Goal: Check status: Check status

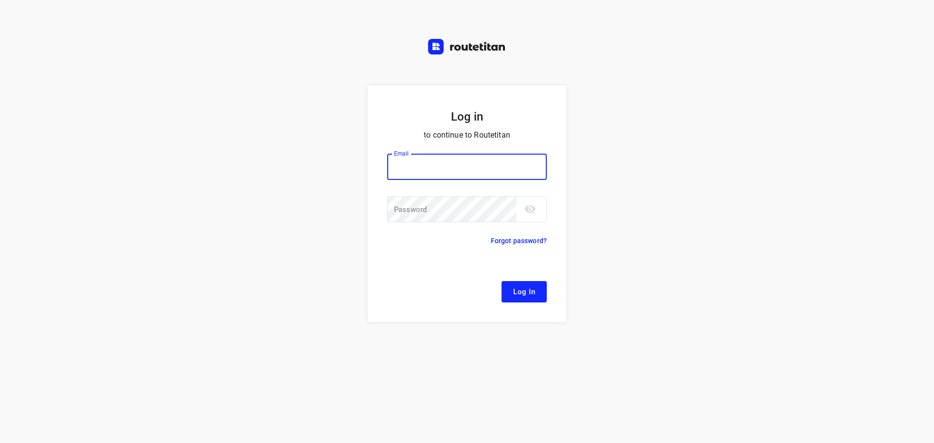
click at [461, 158] on input "email" at bounding box center [467, 167] width 160 height 26
type input "[EMAIL_ADDRESS][DOMAIN_NAME]"
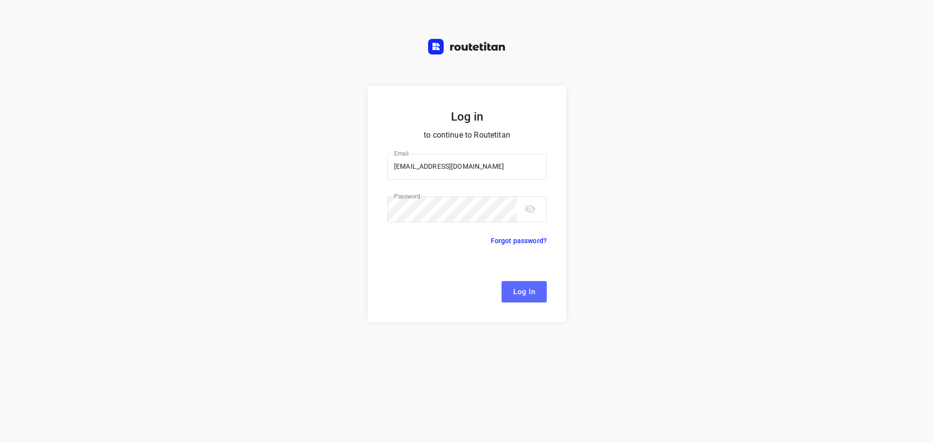
click at [529, 286] on span "Log In" at bounding box center [524, 292] width 22 height 13
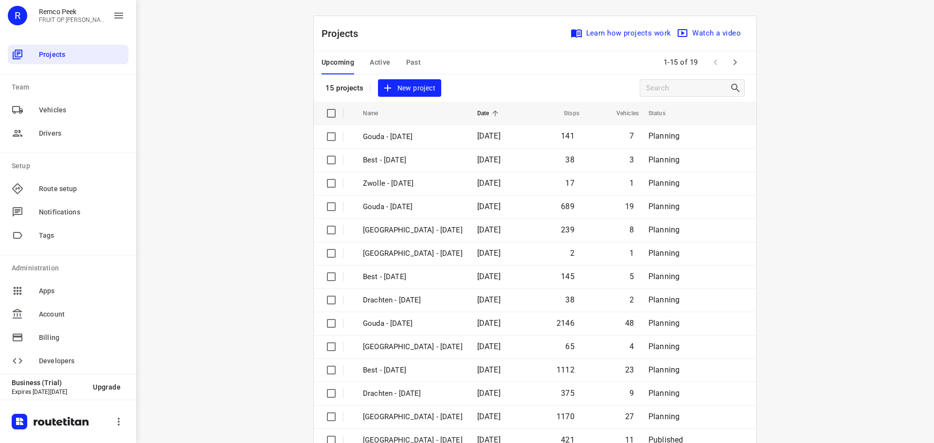
click at [383, 62] on span "Active" at bounding box center [380, 62] width 20 height 12
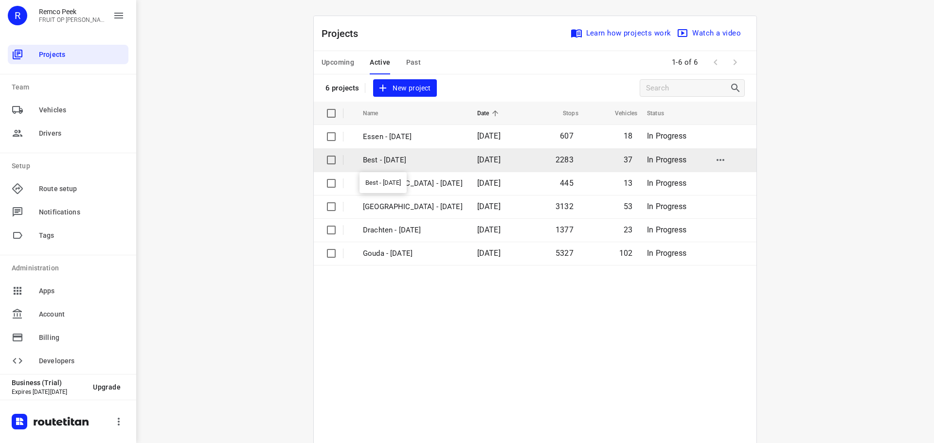
click at [381, 160] on p "Best - [DATE]" at bounding box center [413, 160] width 100 height 11
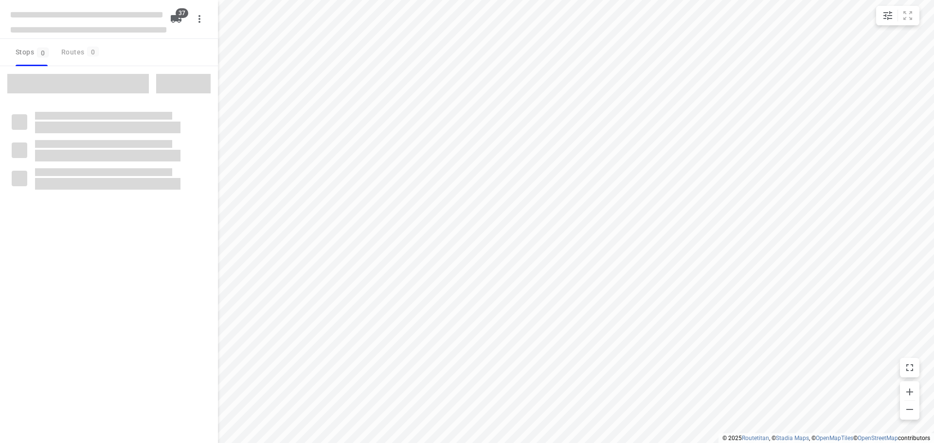
checkbox input "true"
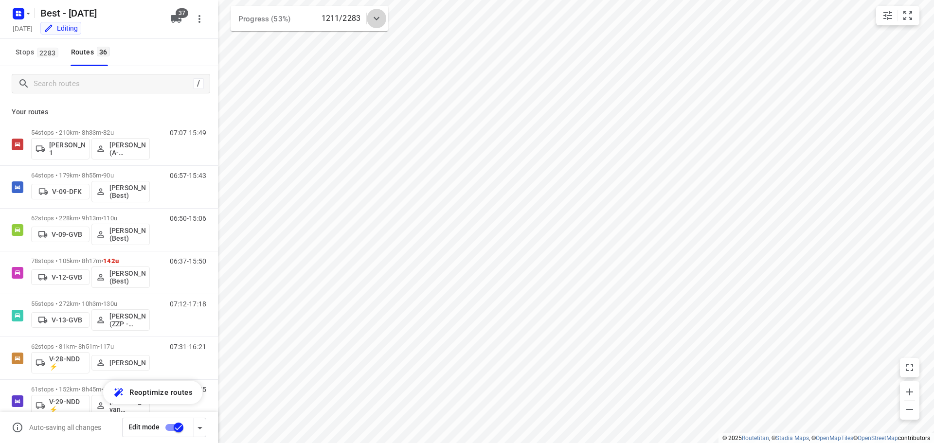
click at [376, 20] on icon at bounding box center [377, 18] width 6 height 3
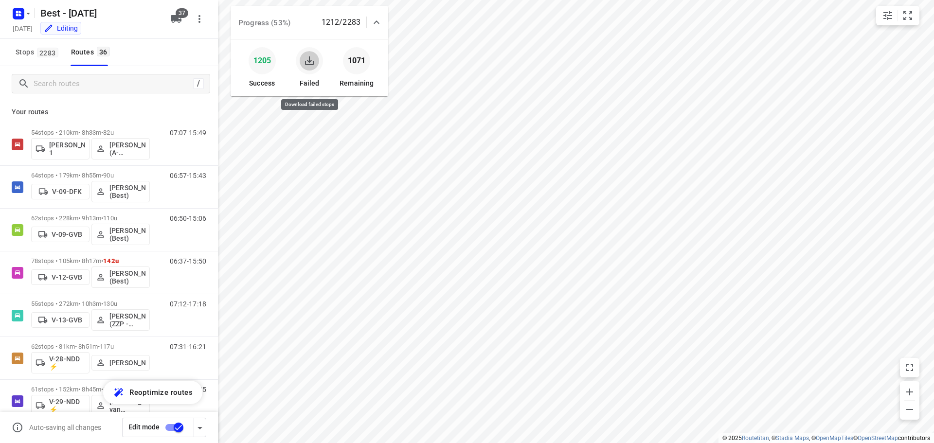
click at [303, 64] on button "button" at bounding box center [309, 60] width 19 height 19
click at [376, 28] on div at bounding box center [376, 22] width 19 height 19
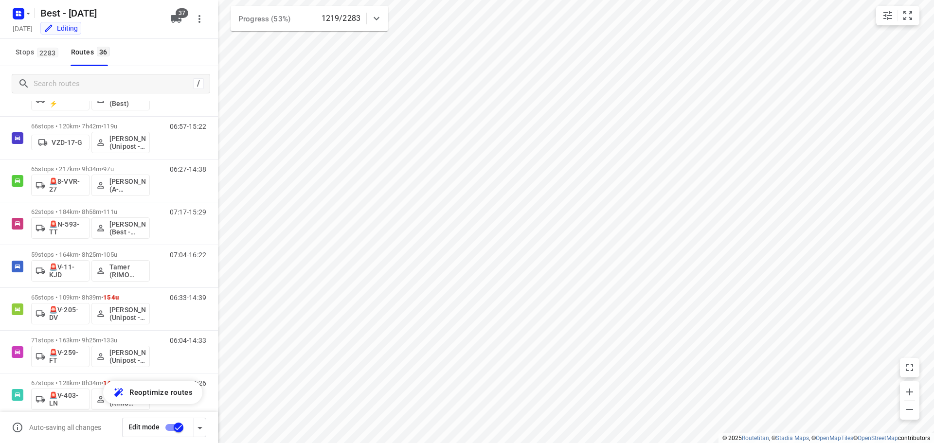
scroll to position [1083, 0]
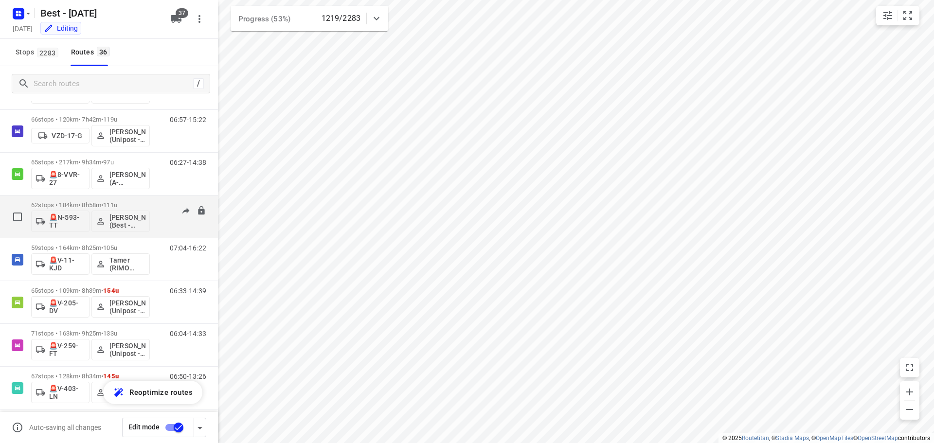
click at [111, 199] on div "62 stops • 184km • 8h58m • 111u 🚨N-593-TT [PERSON_NAME] (Best - ZZP)" at bounding box center [90, 217] width 119 height 40
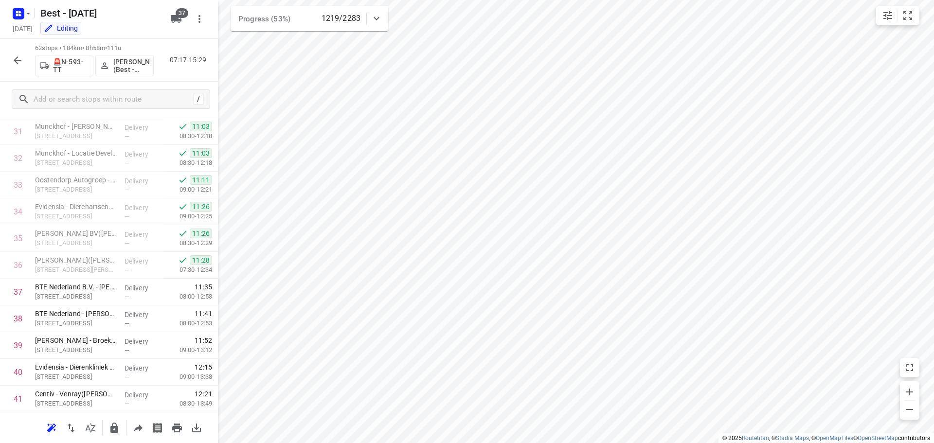
scroll to position [853, 0]
click at [18, 63] on icon "button" at bounding box center [18, 60] width 8 height 8
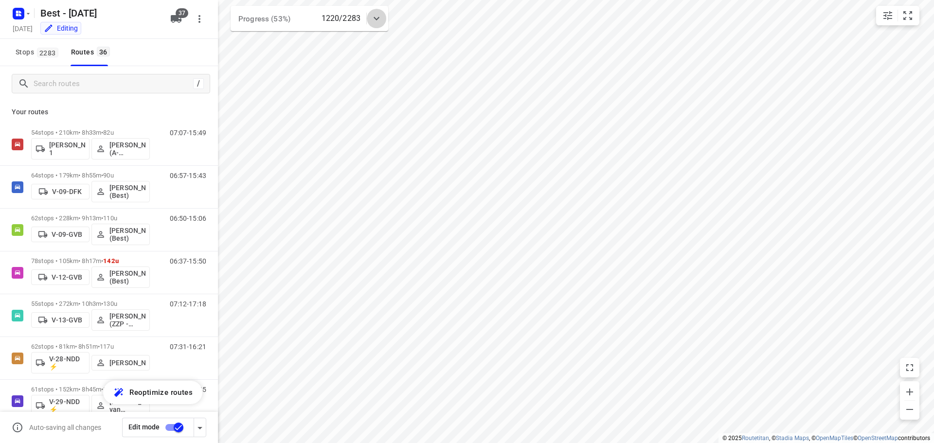
click at [377, 18] on icon at bounding box center [377, 18] width 6 height 3
click at [370, 26] on div at bounding box center [376, 22] width 19 height 19
click at [368, 21] on div at bounding box center [376, 18] width 19 height 19
click at [374, 21] on icon at bounding box center [377, 23] width 12 height 12
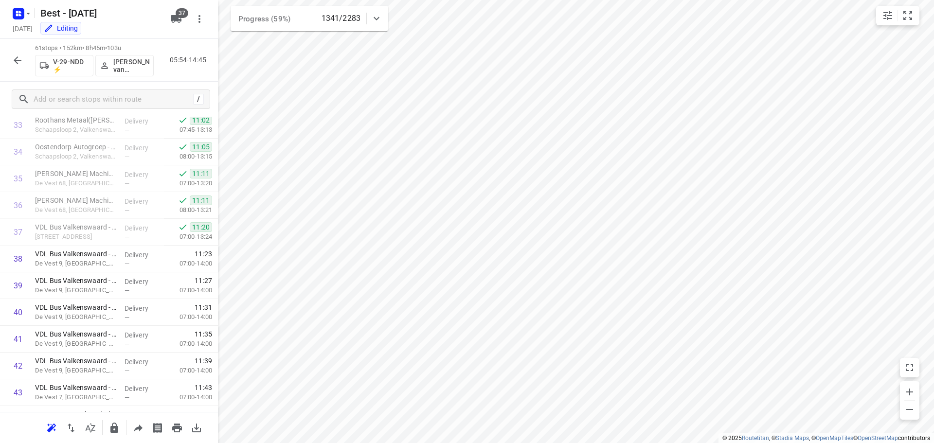
scroll to position [924, 0]
